Goal: Information Seeking & Learning: Learn about a topic

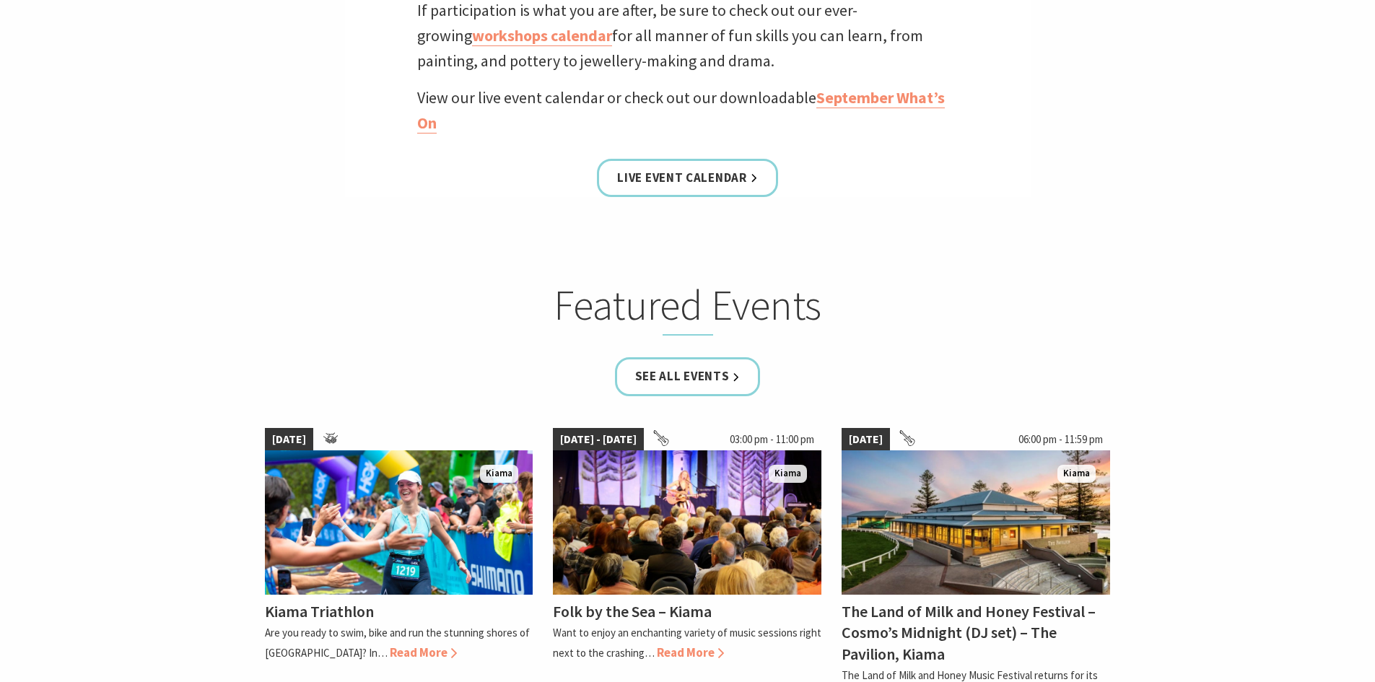
scroll to position [722, 0]
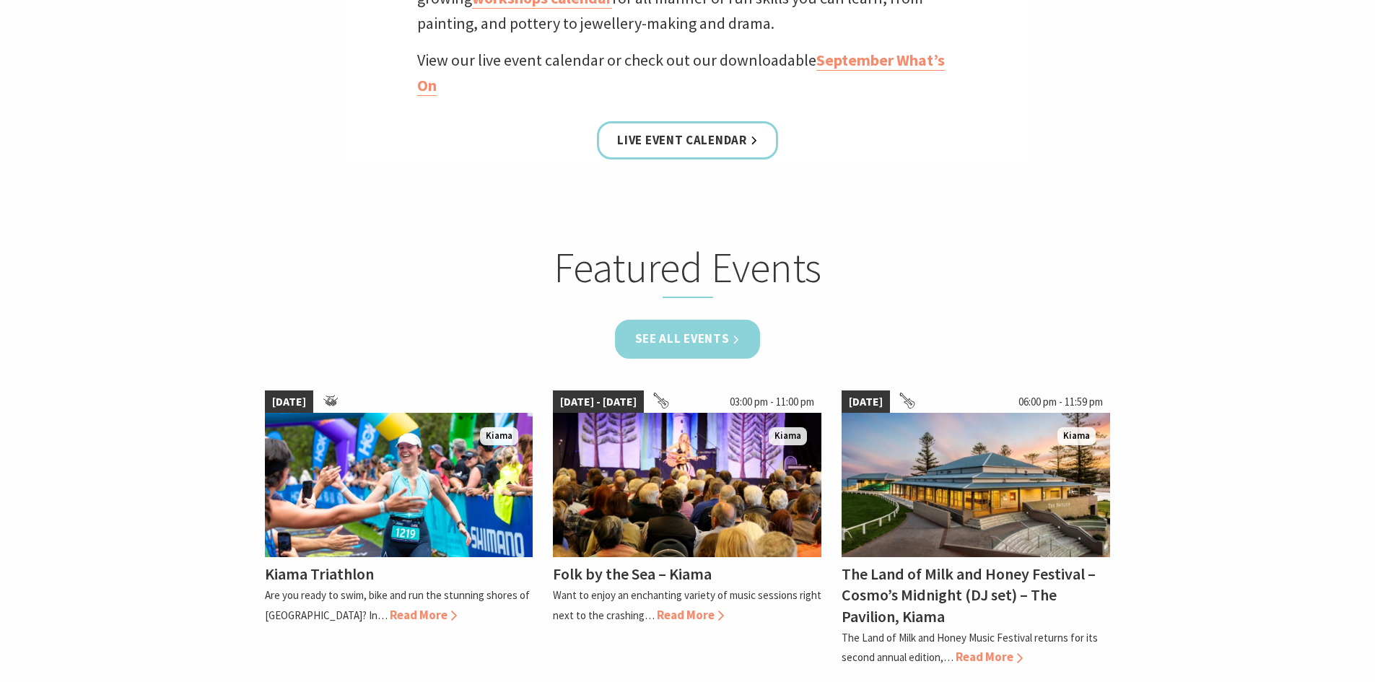
click at [710, 336] on link "See all Events" at bounding box center [688, 339] width 146 height 38
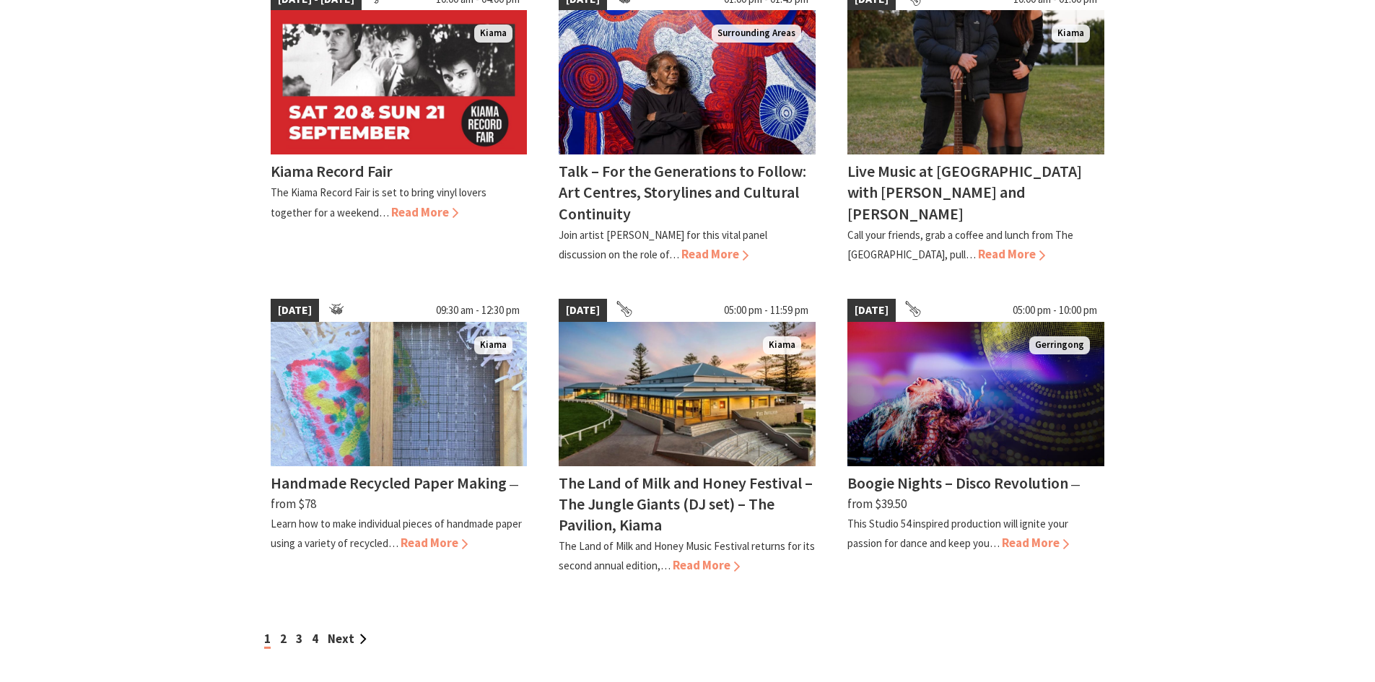
scroll to position [1155, 0]
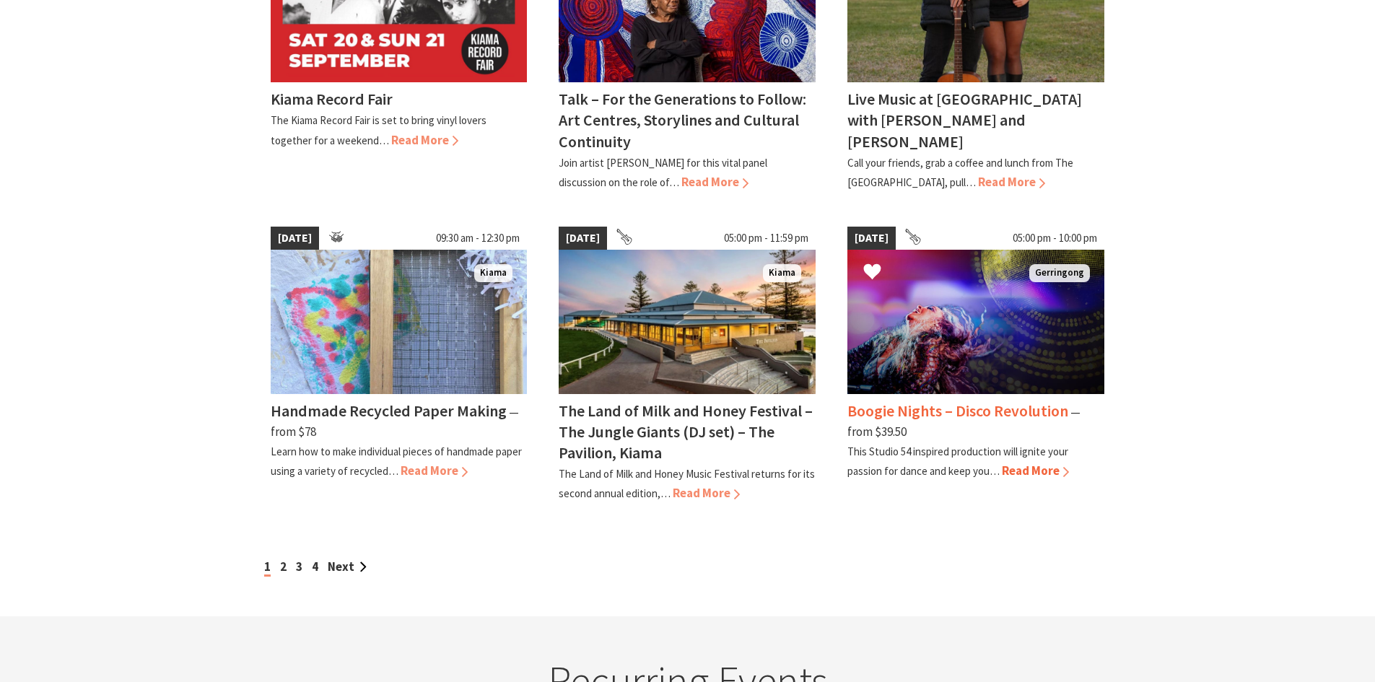
click at [973, 401] on h4 "Boogie Nights – Disco Revolution" at bounding box center [958, 411] width 221 height 20
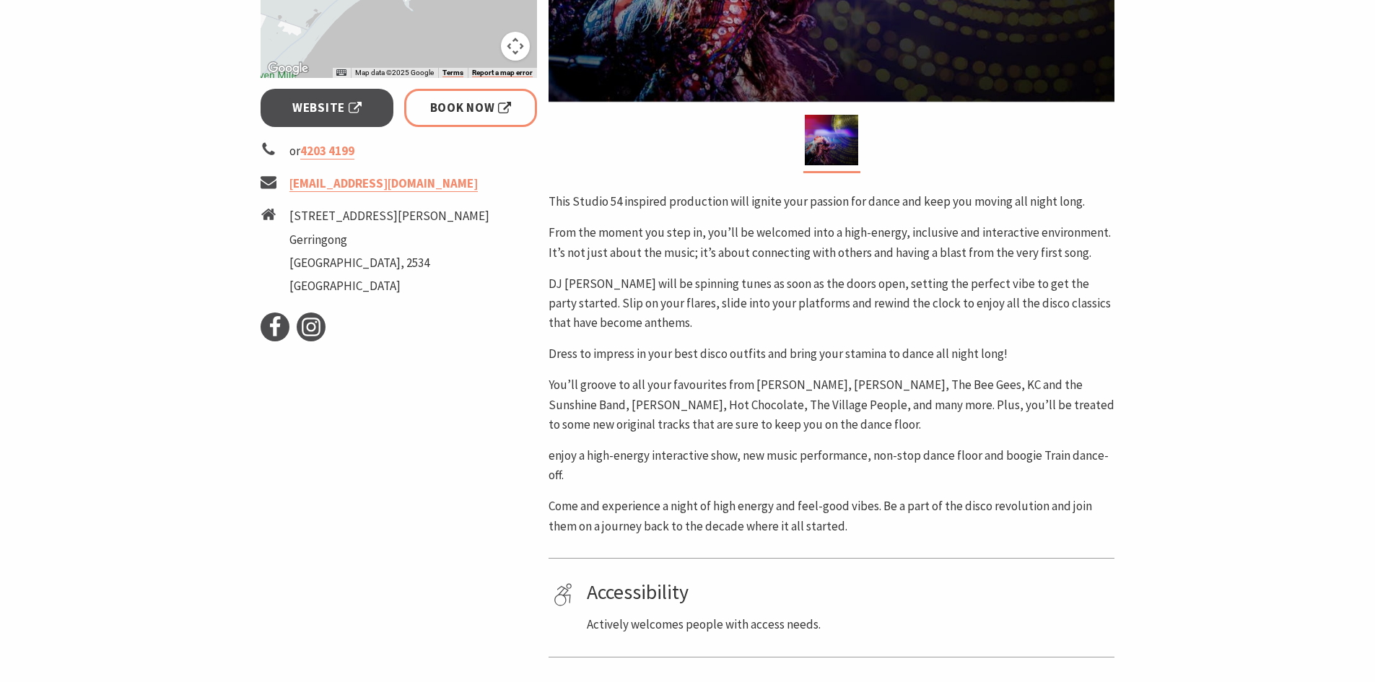
scroll to position [578, 0]
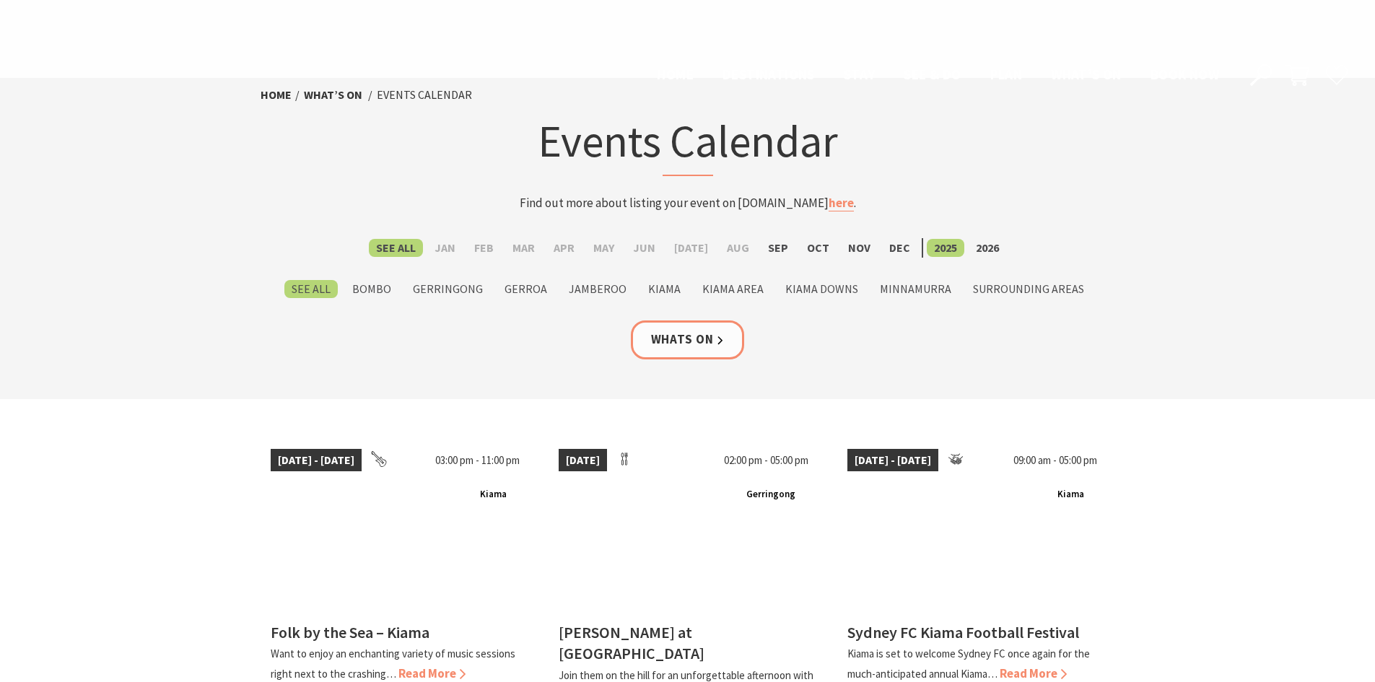
scroll to position [1155, 0]
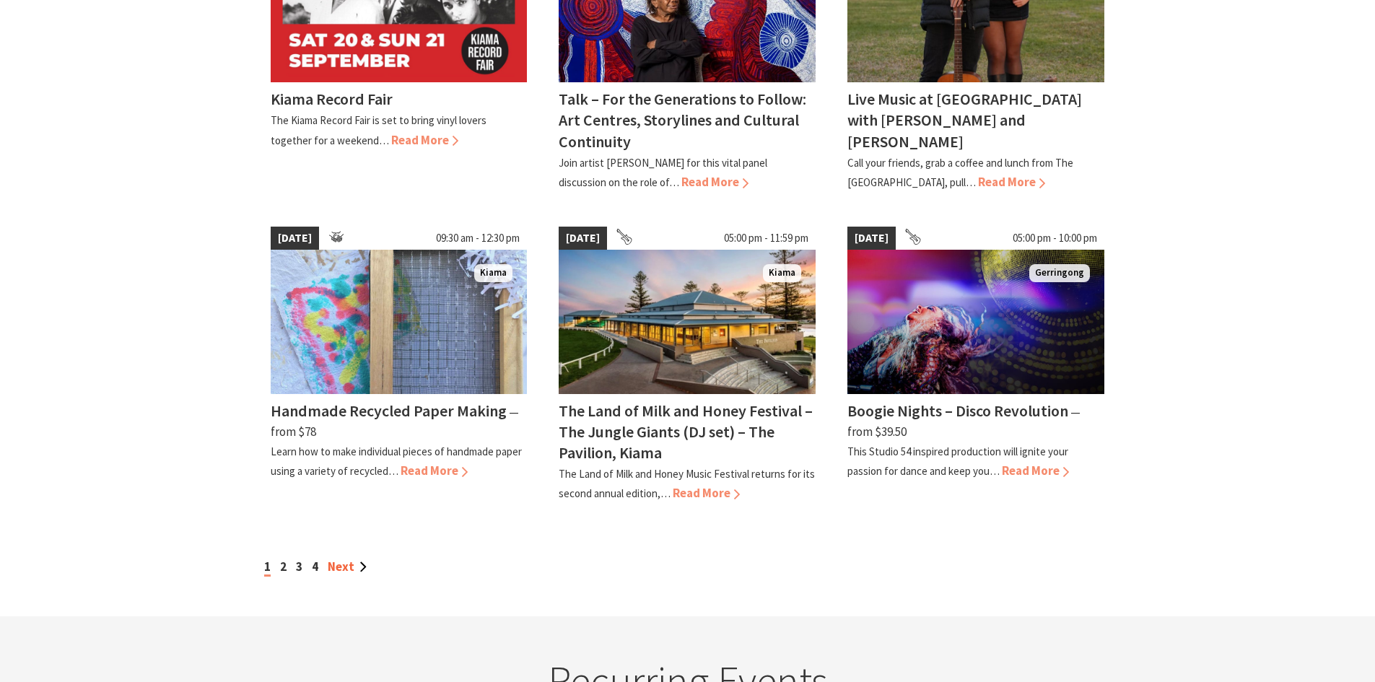
click at [355, 559] on link "Next" at bounding box center [347, 567] width 39 height 16
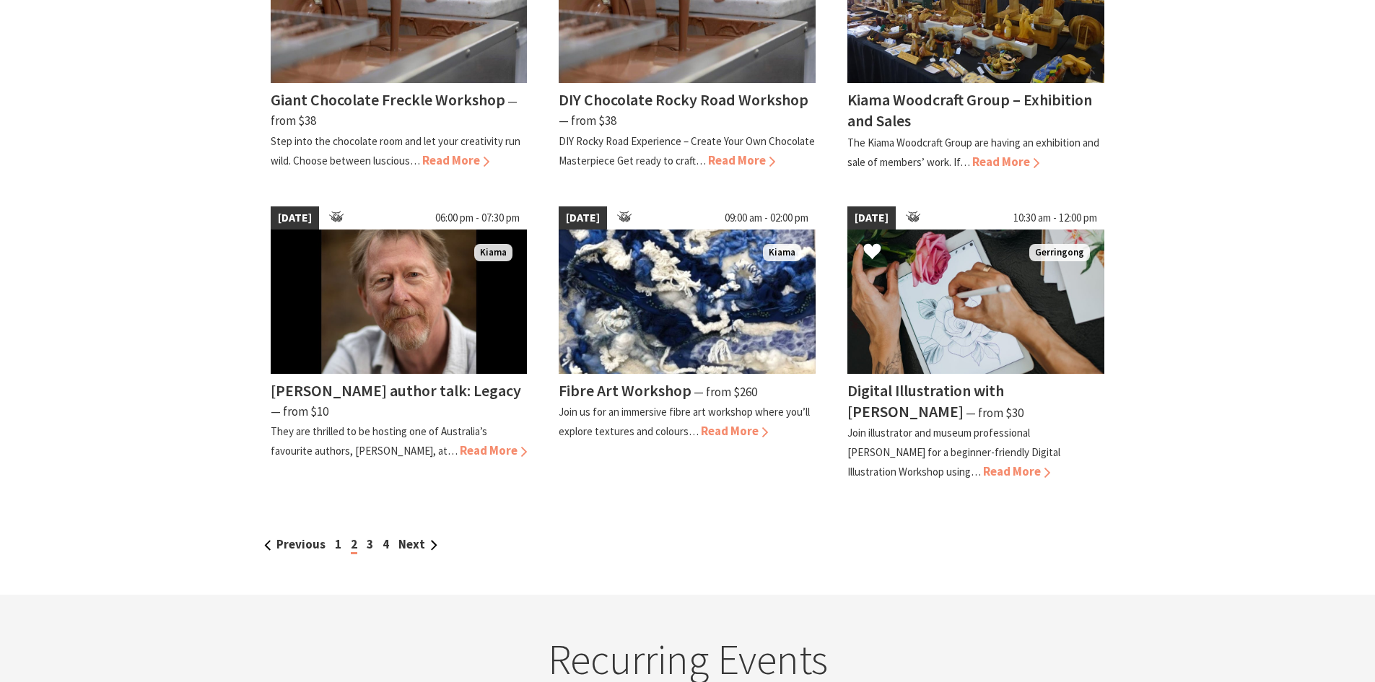
scroll to position [1155, 0]
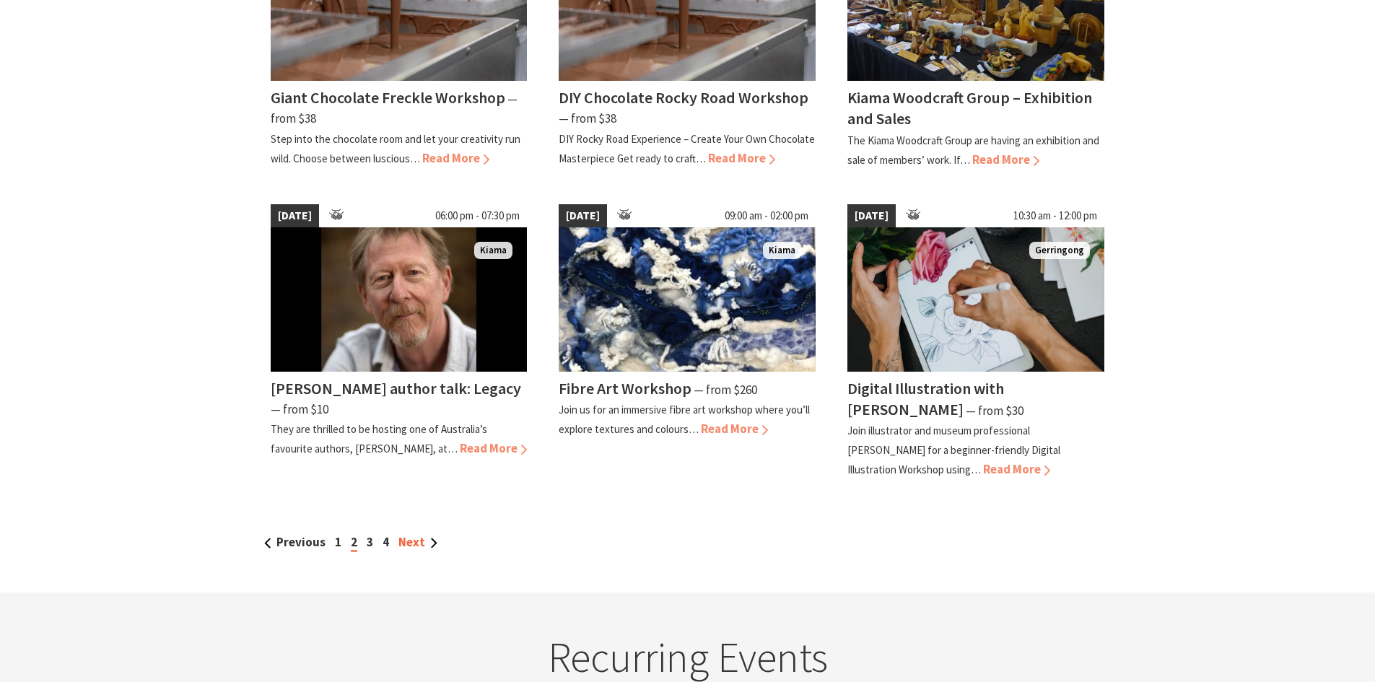
click at [416, 541] on link "Next" at bounding box center [418, 542] width 39 height 16
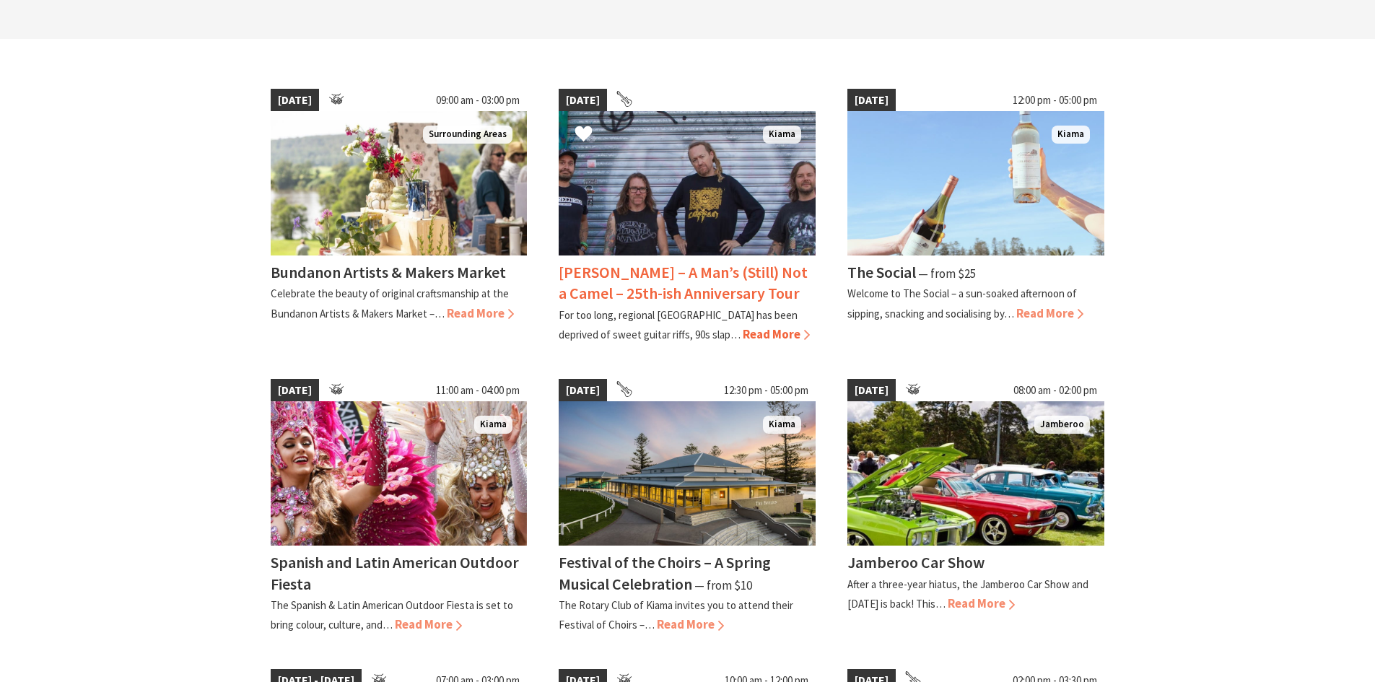
scroll to position [361, 0]
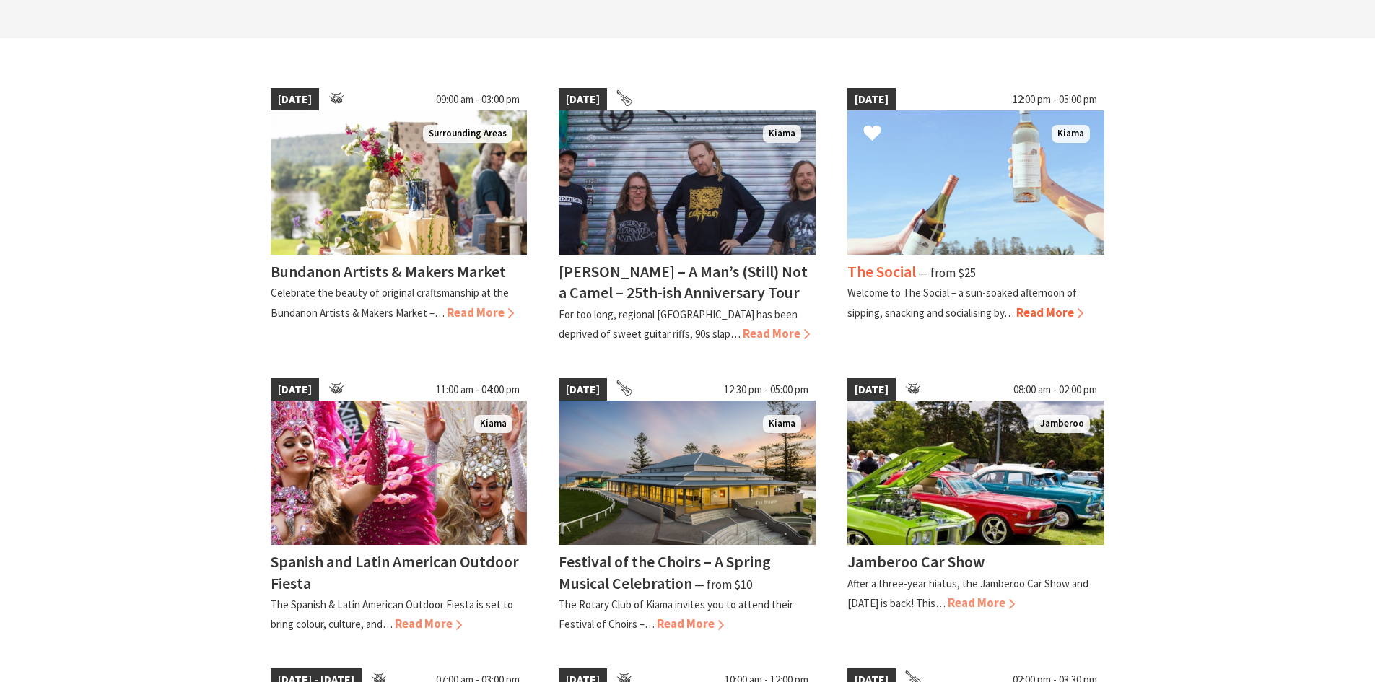
click at [972, 206] on img at bounding box center [976, 182] width 257 height 144
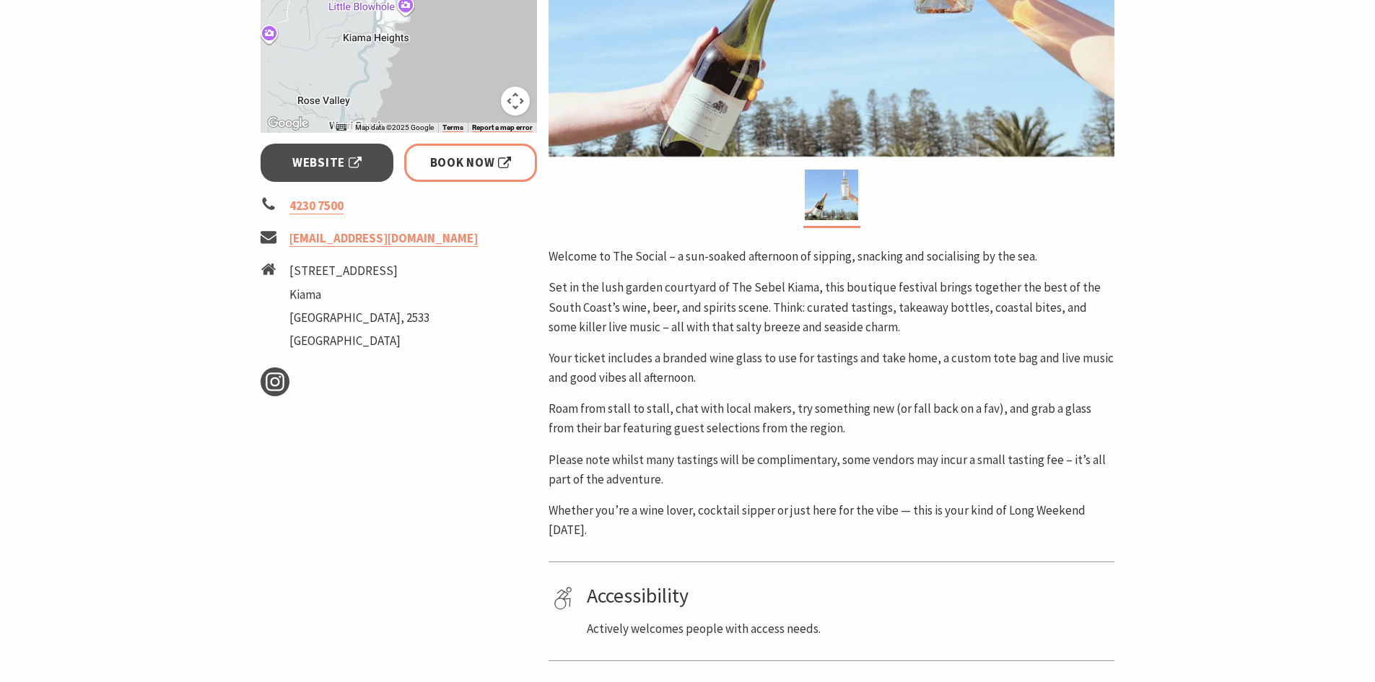
scroll to position [505, 0]
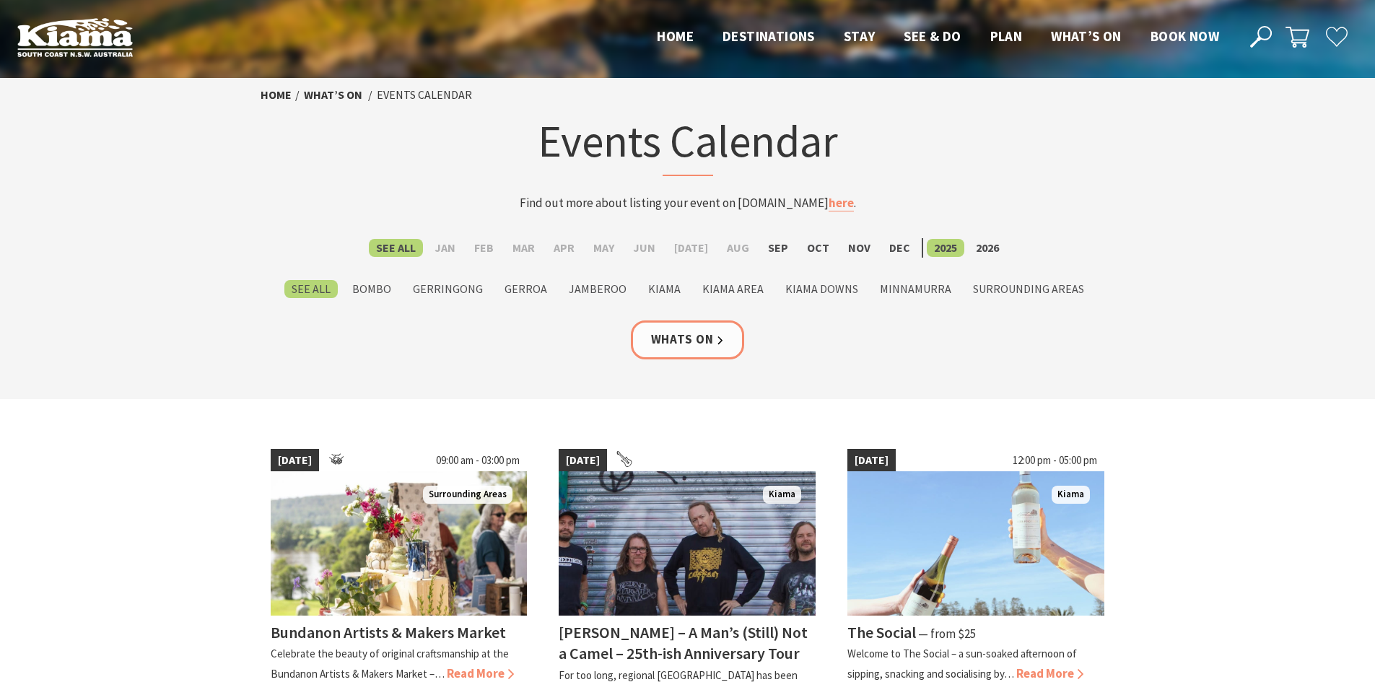
scroll to position [361, 0]
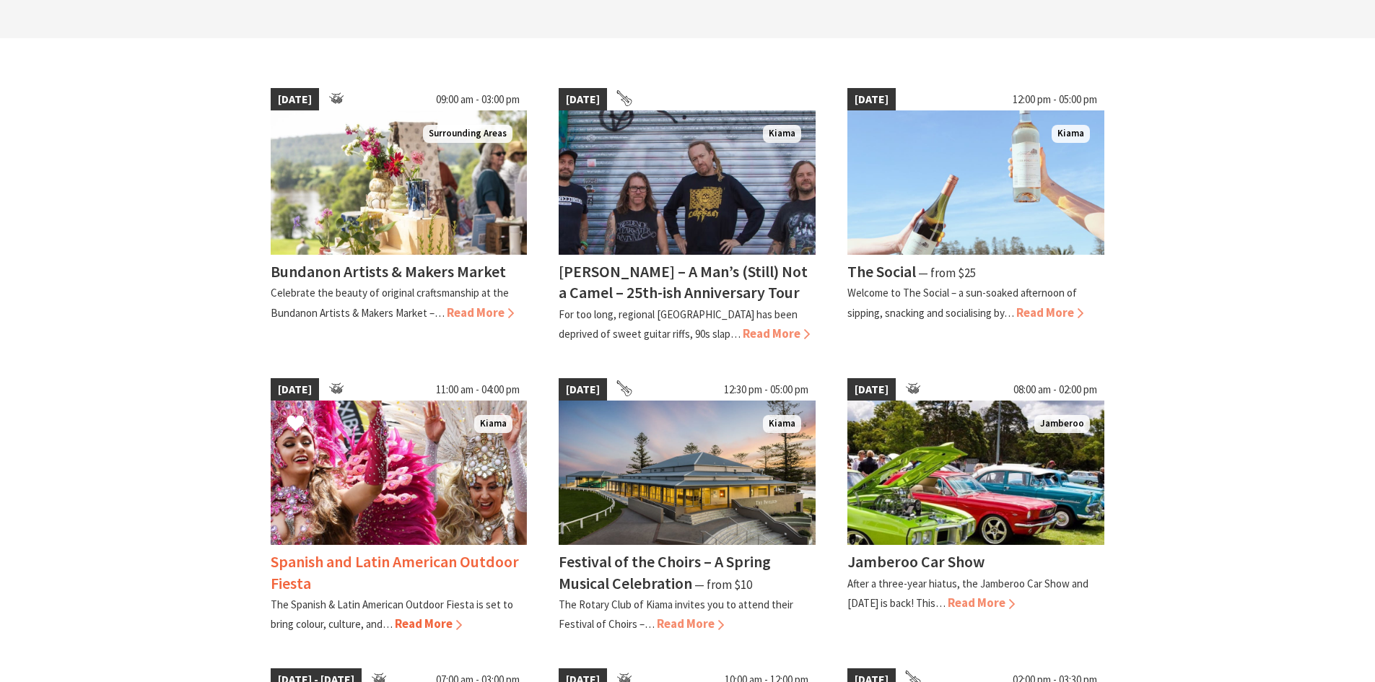
click at [437, 469] on img at bounding box center [399, 473] width 257 height 144
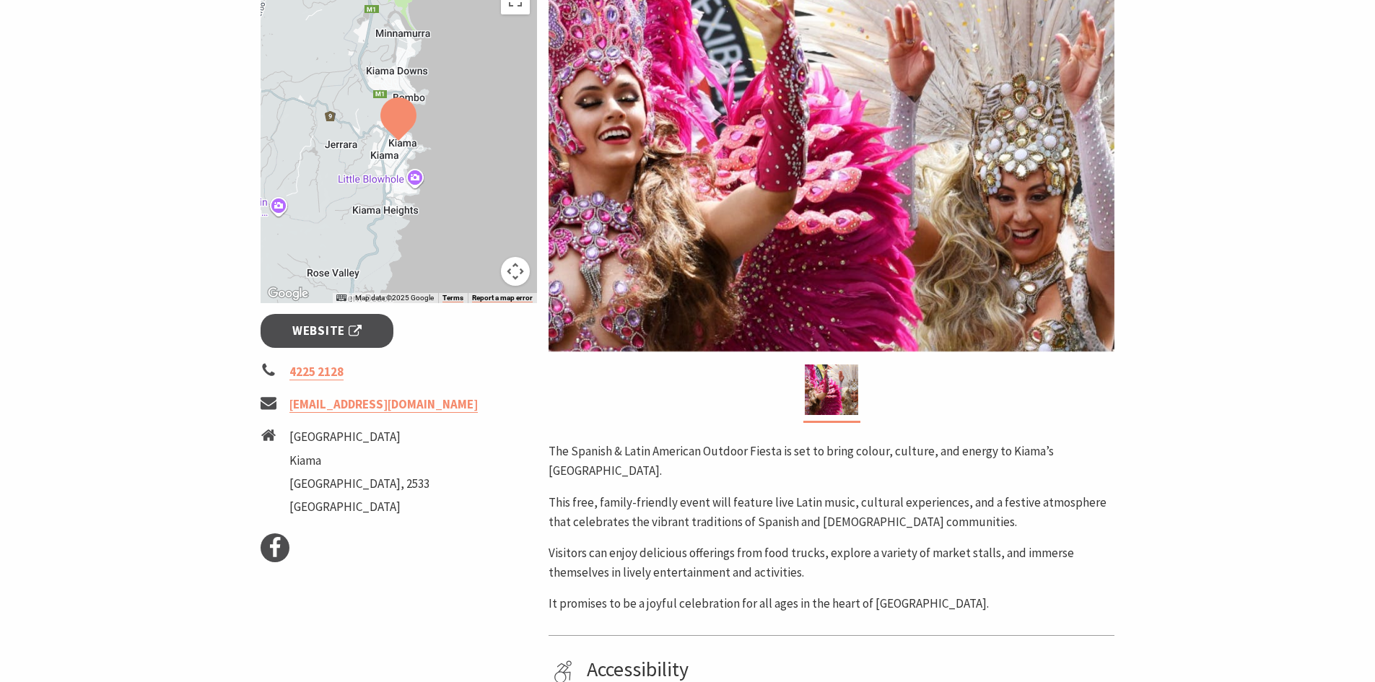
scroll to position [361, 0]
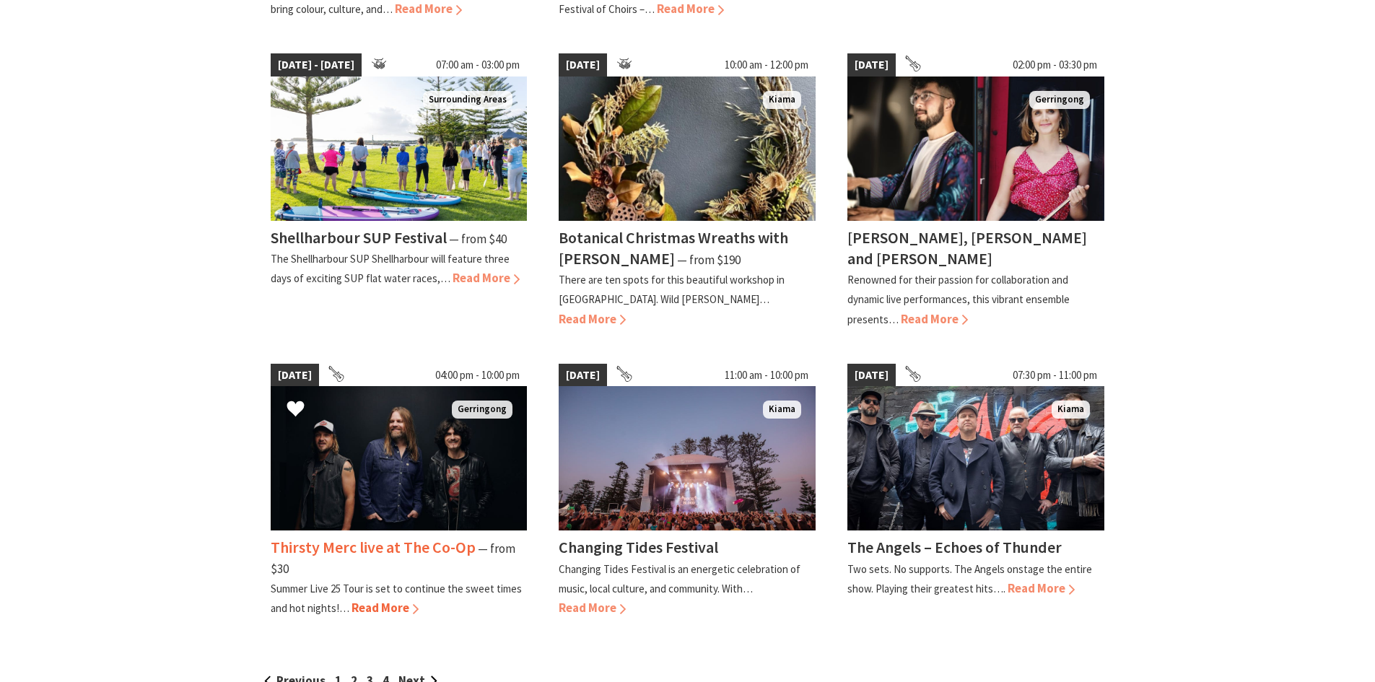
scroll to position [1083, 0]
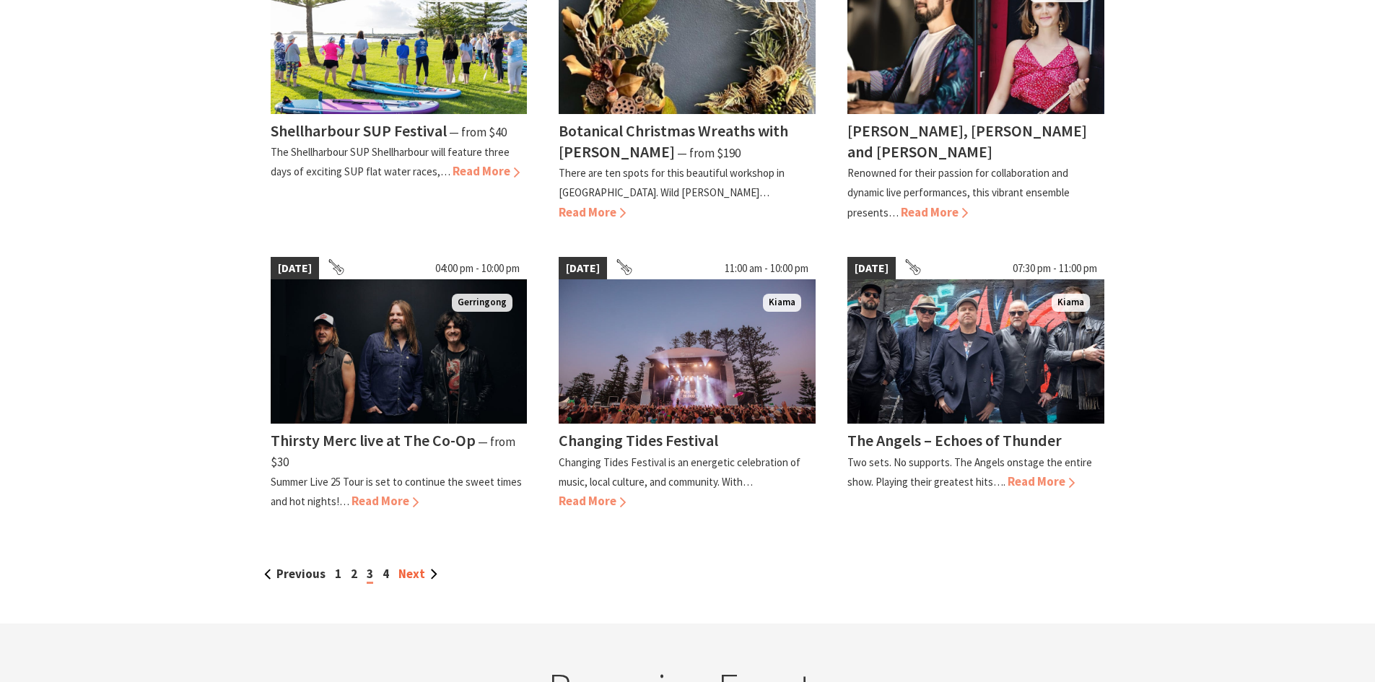
click at [406, 566] on link "Next" at bounding box center [418, 574] width 39 height 16
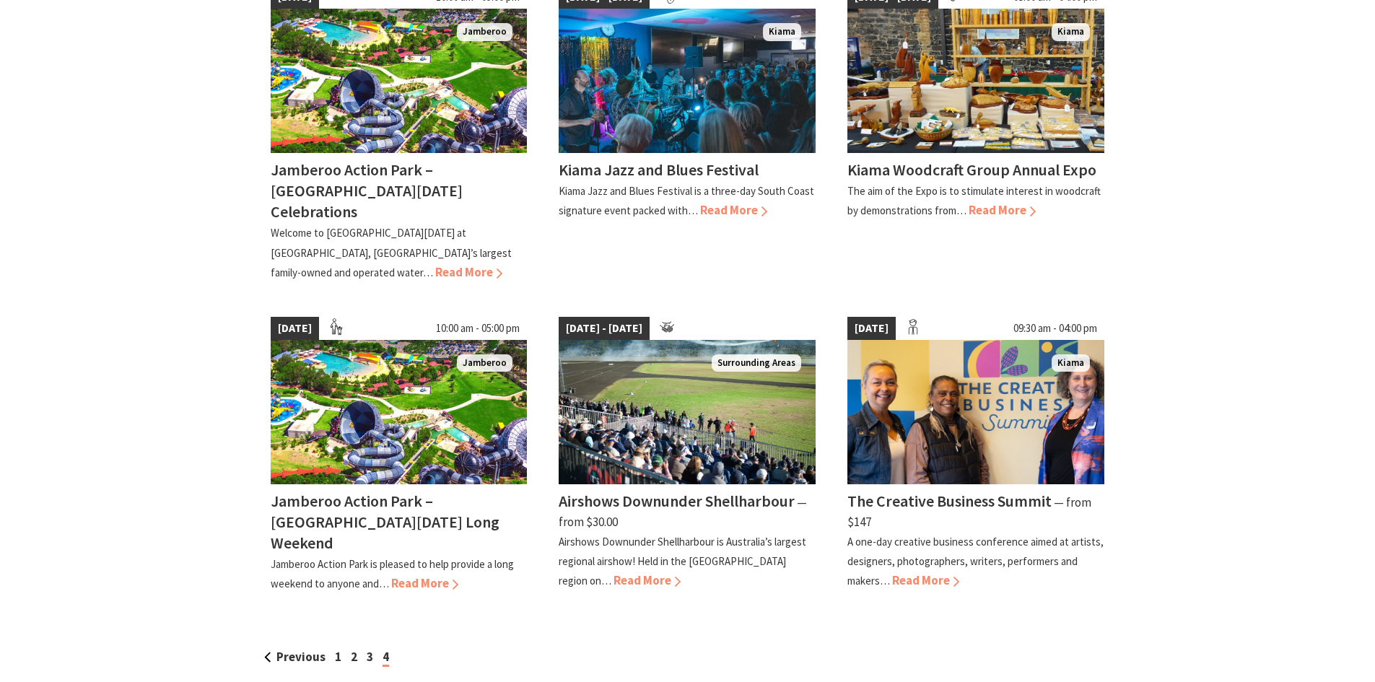
scroll to position [866, 0]
